Goal: Task Accomplishment & Management: Manage account settings

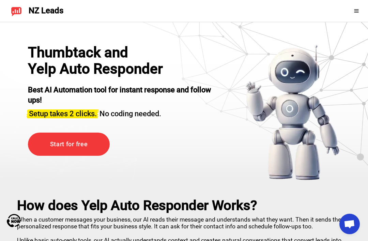
click at [349, 14] on div at bounding box center [348, 10] width 30 height 11
click at [353, 13] on div at bounding box center [348, 10] width 30 height 11
click at [354, 15] on div at bounding box center [348, 10] width 30 height 11
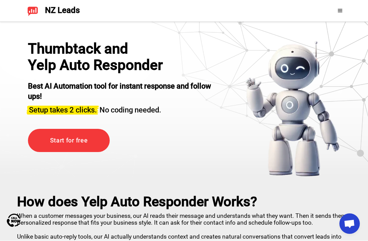
scroll to position [4, 0]
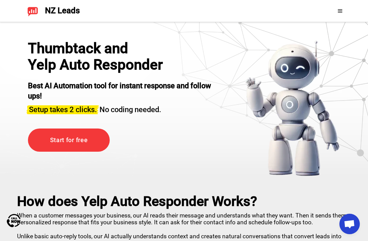
click at [337, 12] on icon at bounding box center [339, 10] width 5 height 5
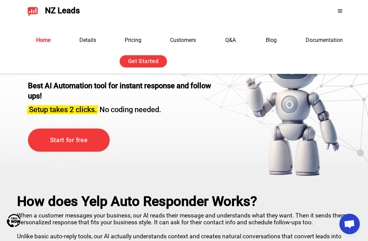
click at [241, 62] on div "כניסה באמצעות חשבון Google. פתיחה בכרטיסייה חדשה" at bounding box center [212, 61] width 71 height 15
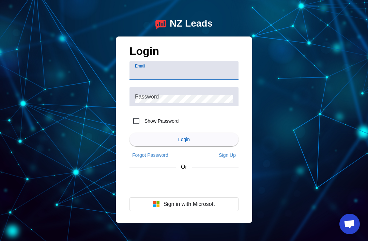
click at [203, 72] on input "Email" at bounding box center [184, 73] width 98 height 8
click at [214, 185] on div "כניסה באמצעות חשבון Google. פתיחה בכרטיסייה חדשה" at bounding box center [183, 183] width 109 height 15
